Goal: Information Seeking & Learning: Compare options

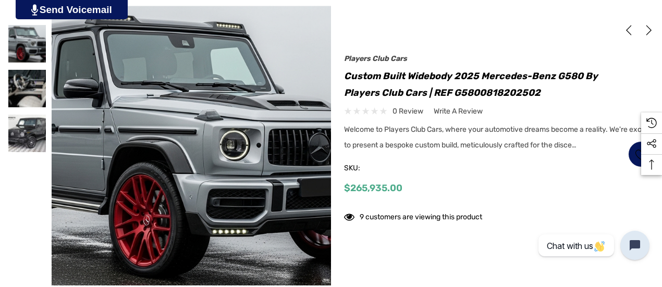
scroll to position [209, 0]
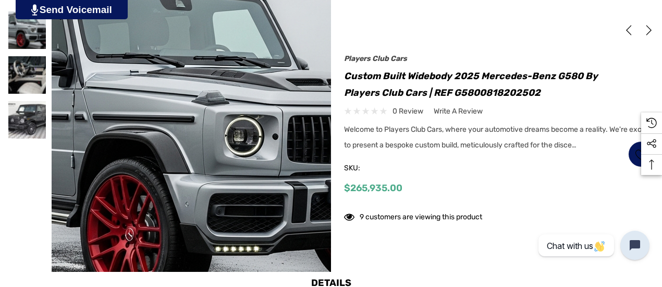
click at [194, 113] on img at bounding box center [187, 138] width 667 height 364
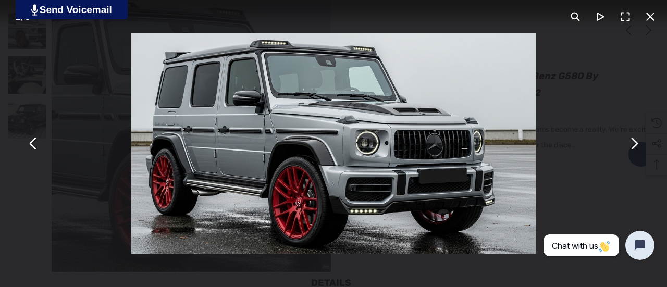
click at [634, 140] on button "You can close this modal content with the ESC key" at bounding box center [633, 143] width 25 height 25
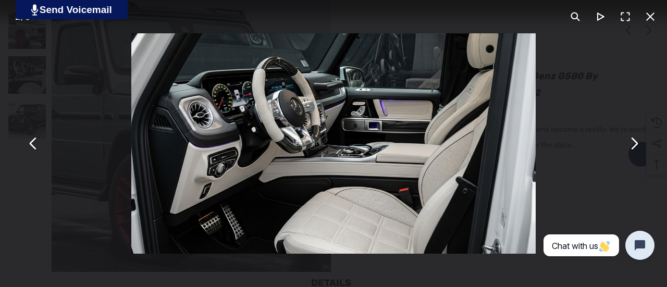
click at [634, 140] on button "You can close this modal content with the ESC key" at bounding box center [633, 143] width 25 height 25
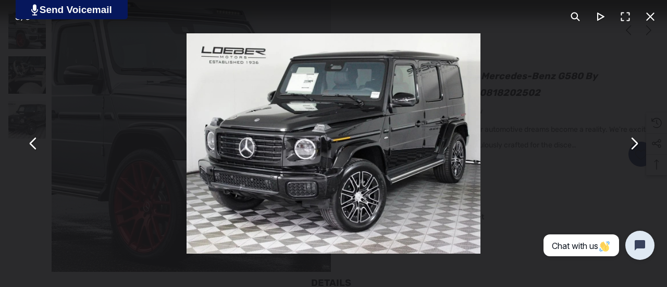
click at [634, 140] on button "You can close this modal content with the ESC key" at bounding box center [633, 143] width 25 height 25
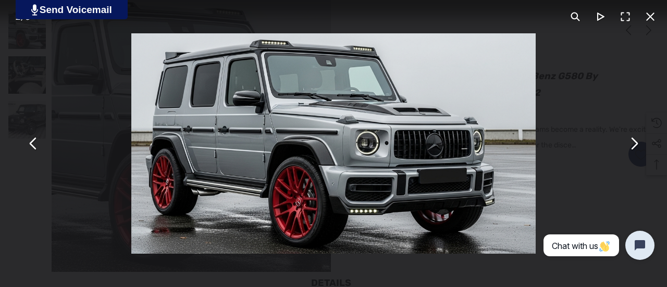
click at [634, 140] on button "You can close this modal content with the ESC key" at bounding box center [633, 143] width 25 height 25
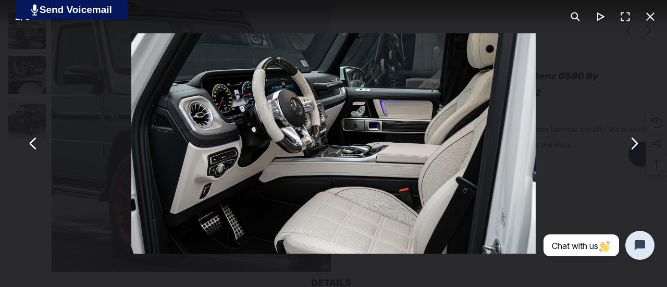
click at [634, 140] on button "You can close this modal content with the ESC key" at bounding box center [633, 143] width 25 height 25
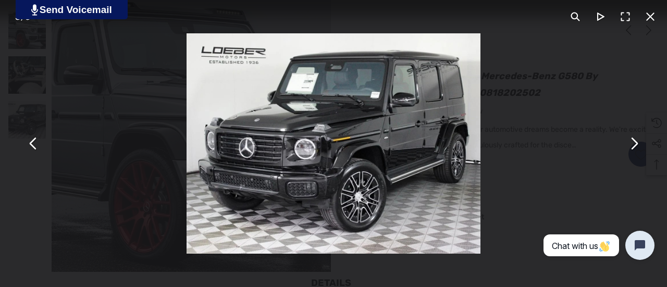
click at [651, 13] on button "You can close this modal content with the ESC key" at bounding box center [650, 16] width 25 height 25
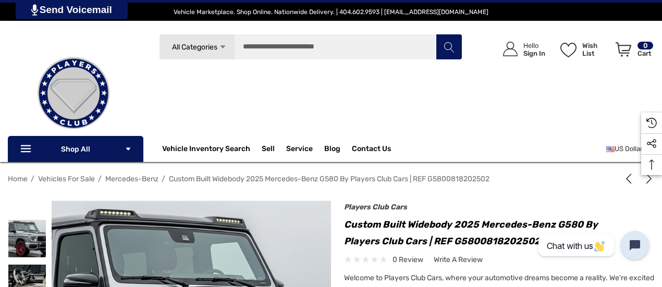
scroll to position [209, 0]
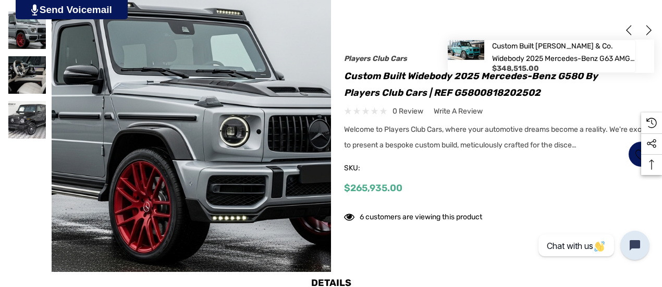
click at [651, 27] on icon "Next" at bounding box center [649, 30] width 10 height 10
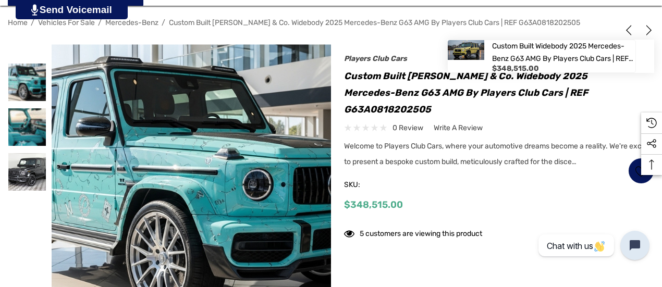
click at [648, 31] on icon "Next" at bounding box center [649, 30] width 10 height 10
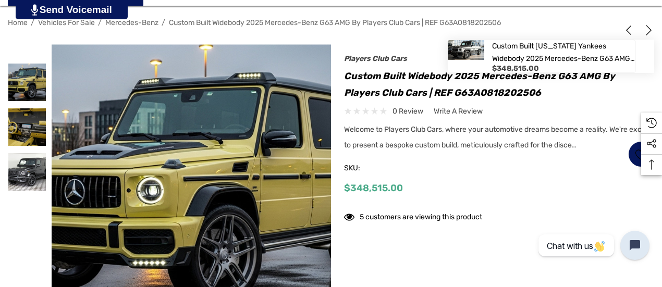
click at [646, 29] on icon "Next" at bounding box center [649, 30] width 10 height 10
